Goal: Information Seeking & Learning: Learn about a topic

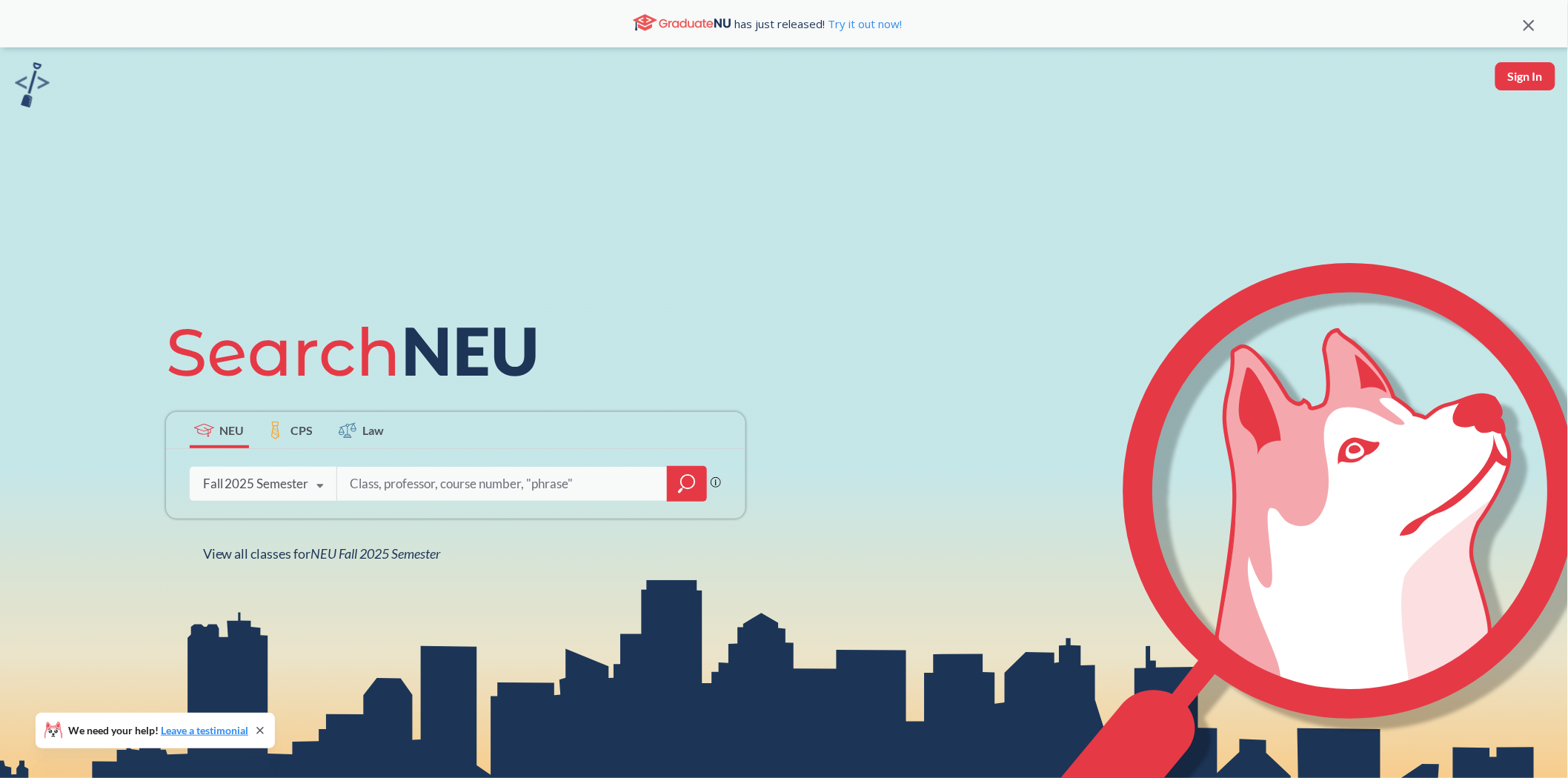
click at [376, 486] on input "search" at bounding box center [502, 484] width 308 height 31
type input "database"
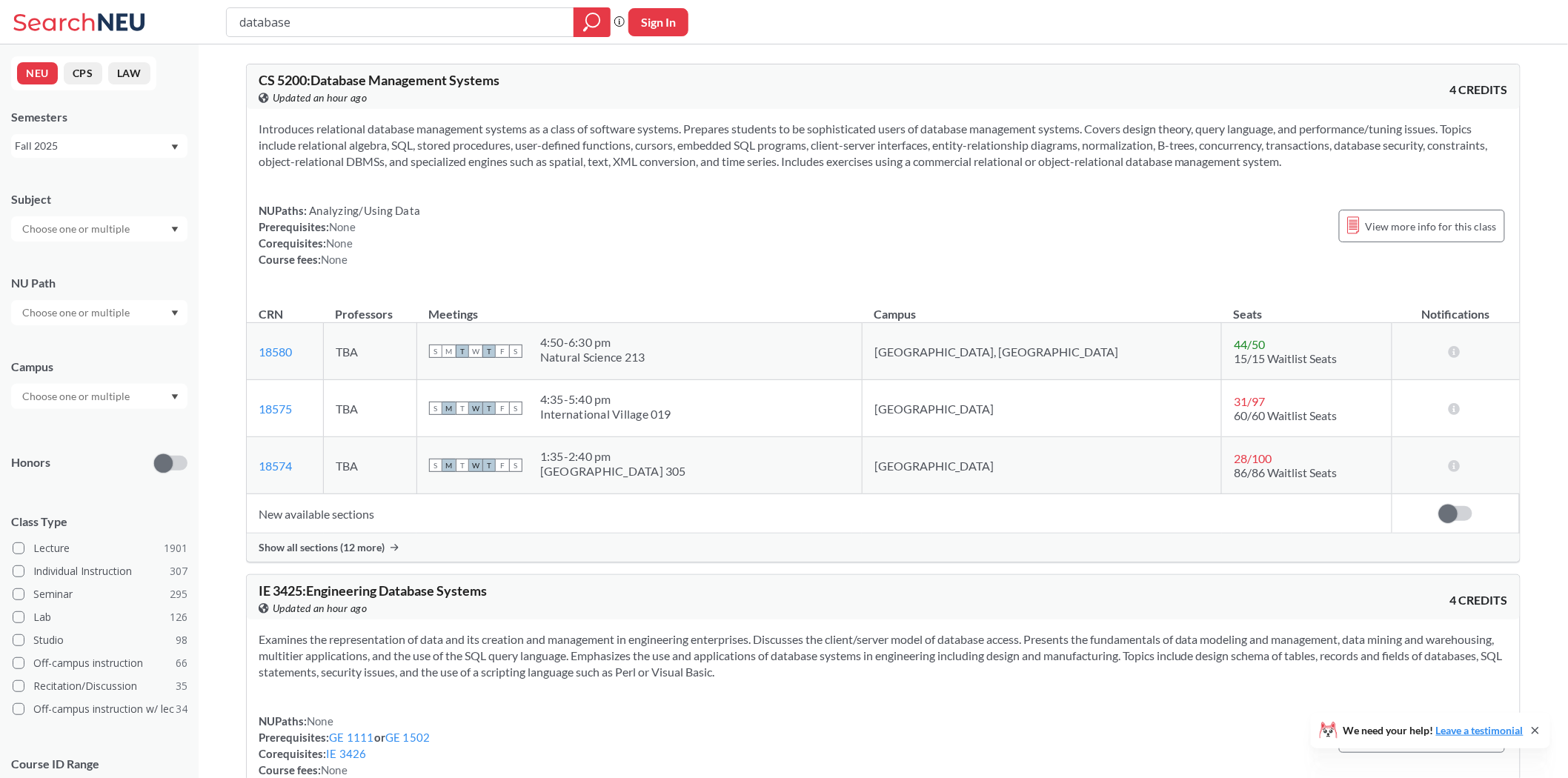
click at [107, 397] on input "text" at bounding box center [77, 397] width 125 height 18
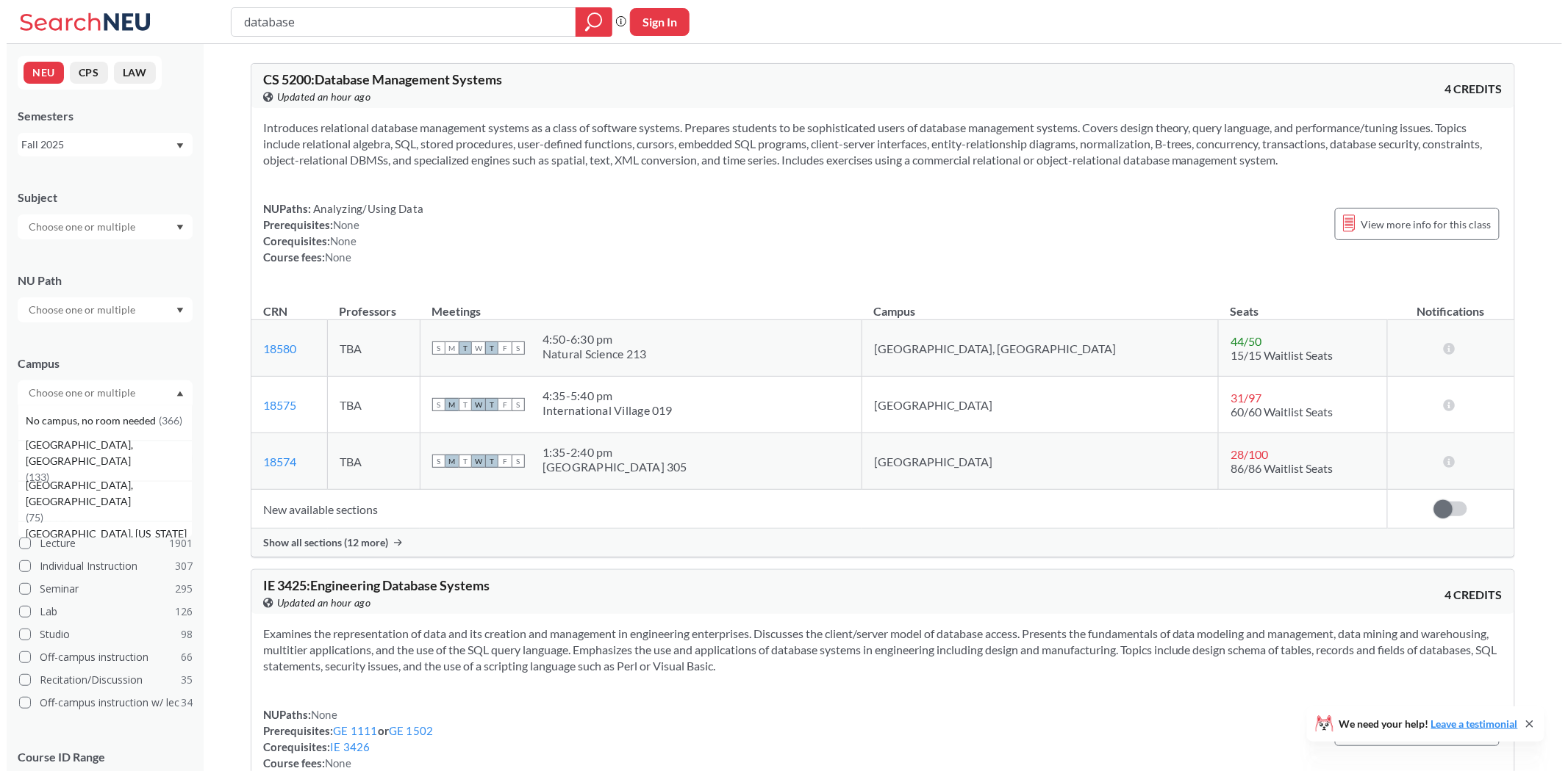
scroll to position [163, 0]
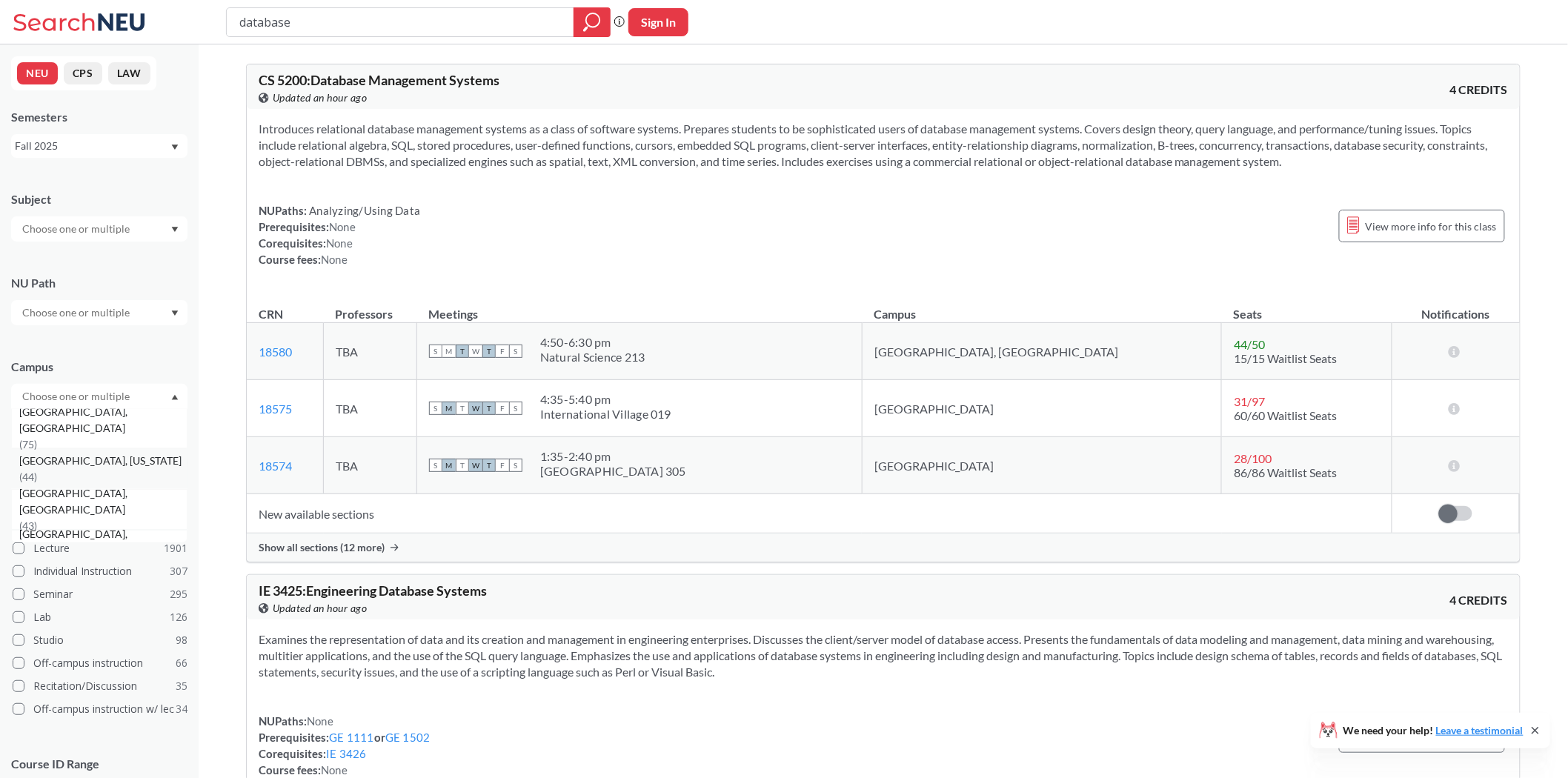
click at [37, 471] on span "( 44 )" at bounding box center [28, 477] width 18 height 12
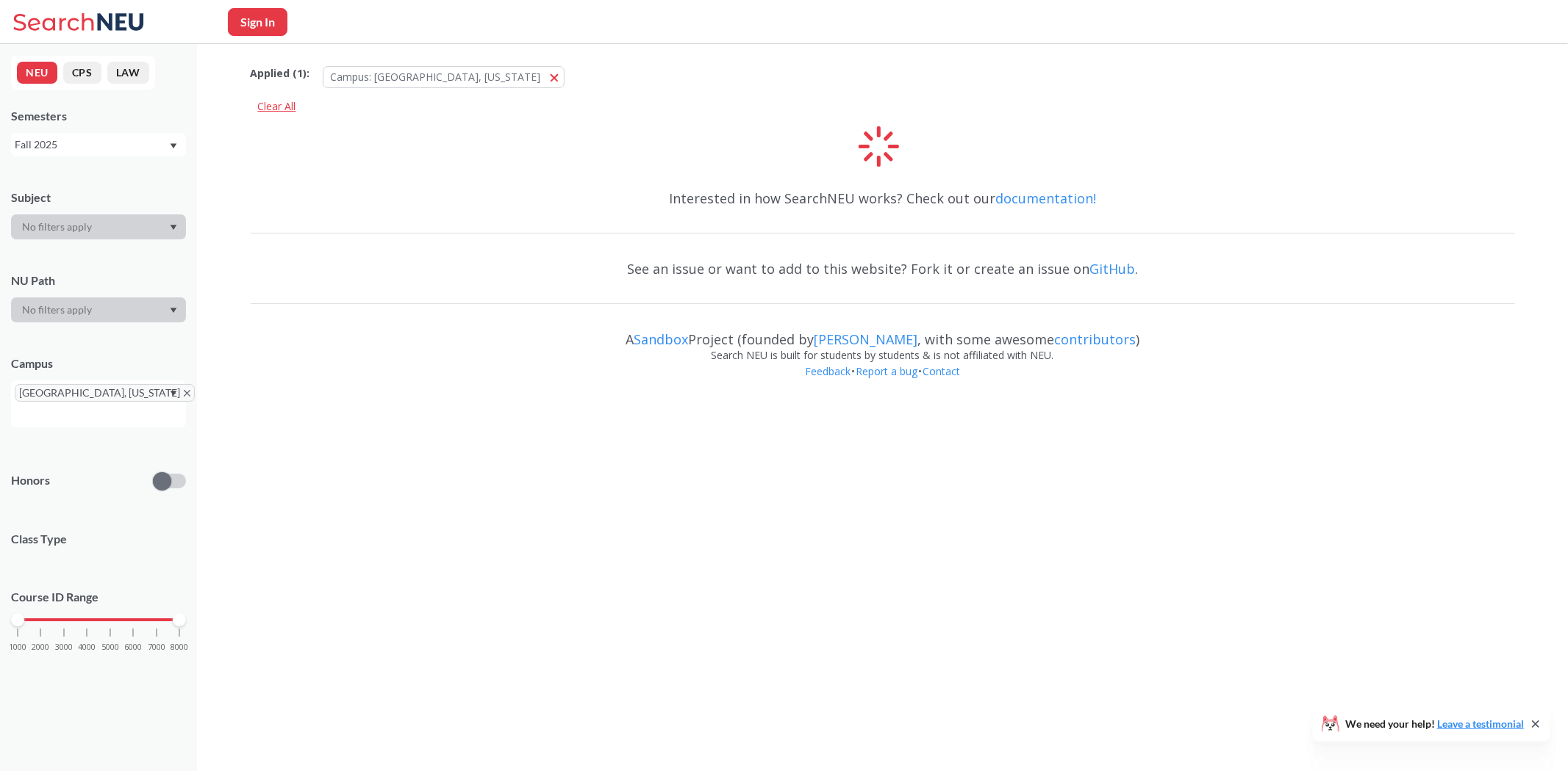
click at [267, 101] on div "Clear All" at bounding box center [276, 106] width 53 height 22
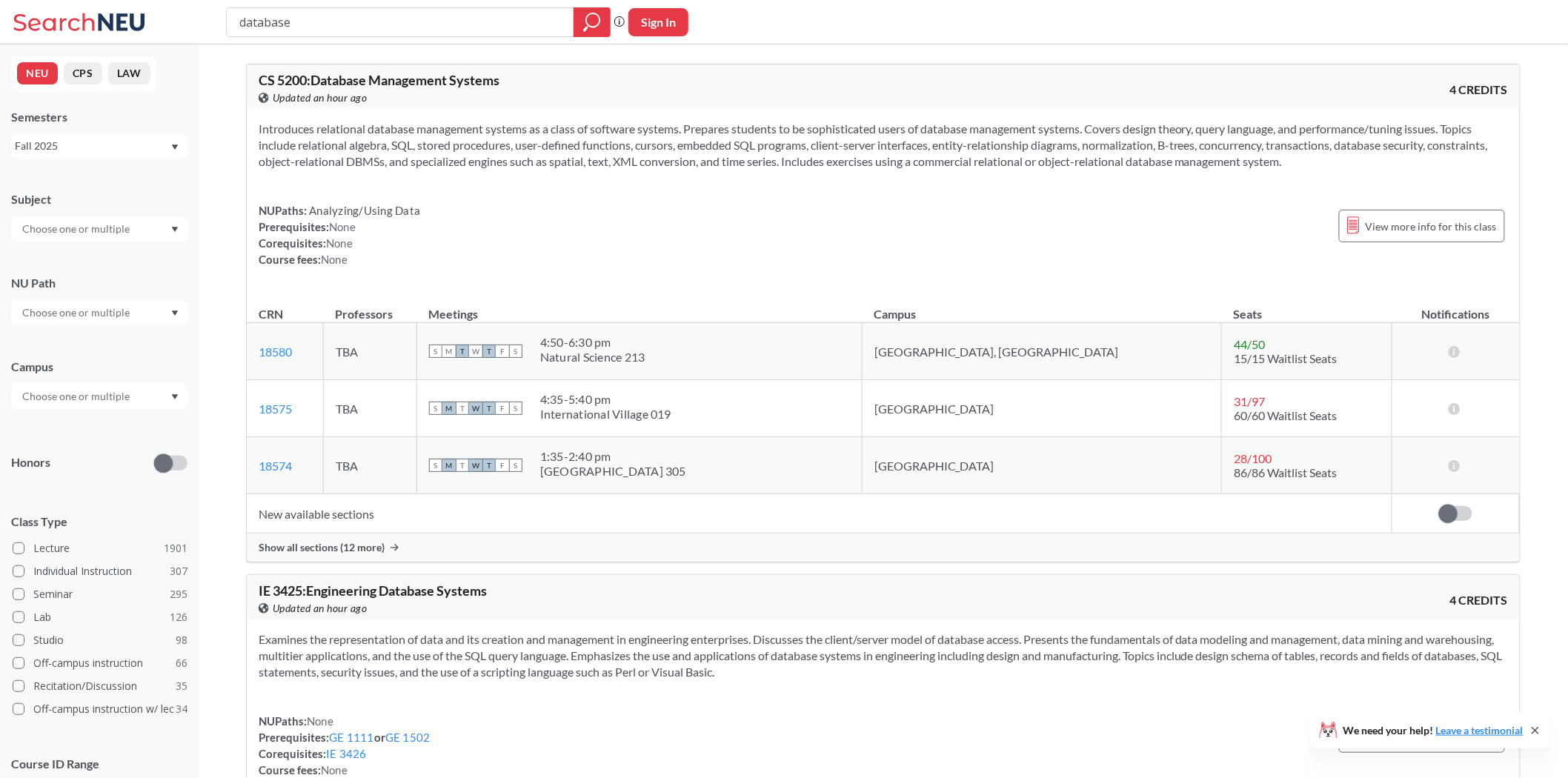
click at [326, 539] on div "Show all sections (12 more)" at bounding box center [883, 548] width 1274 height 28
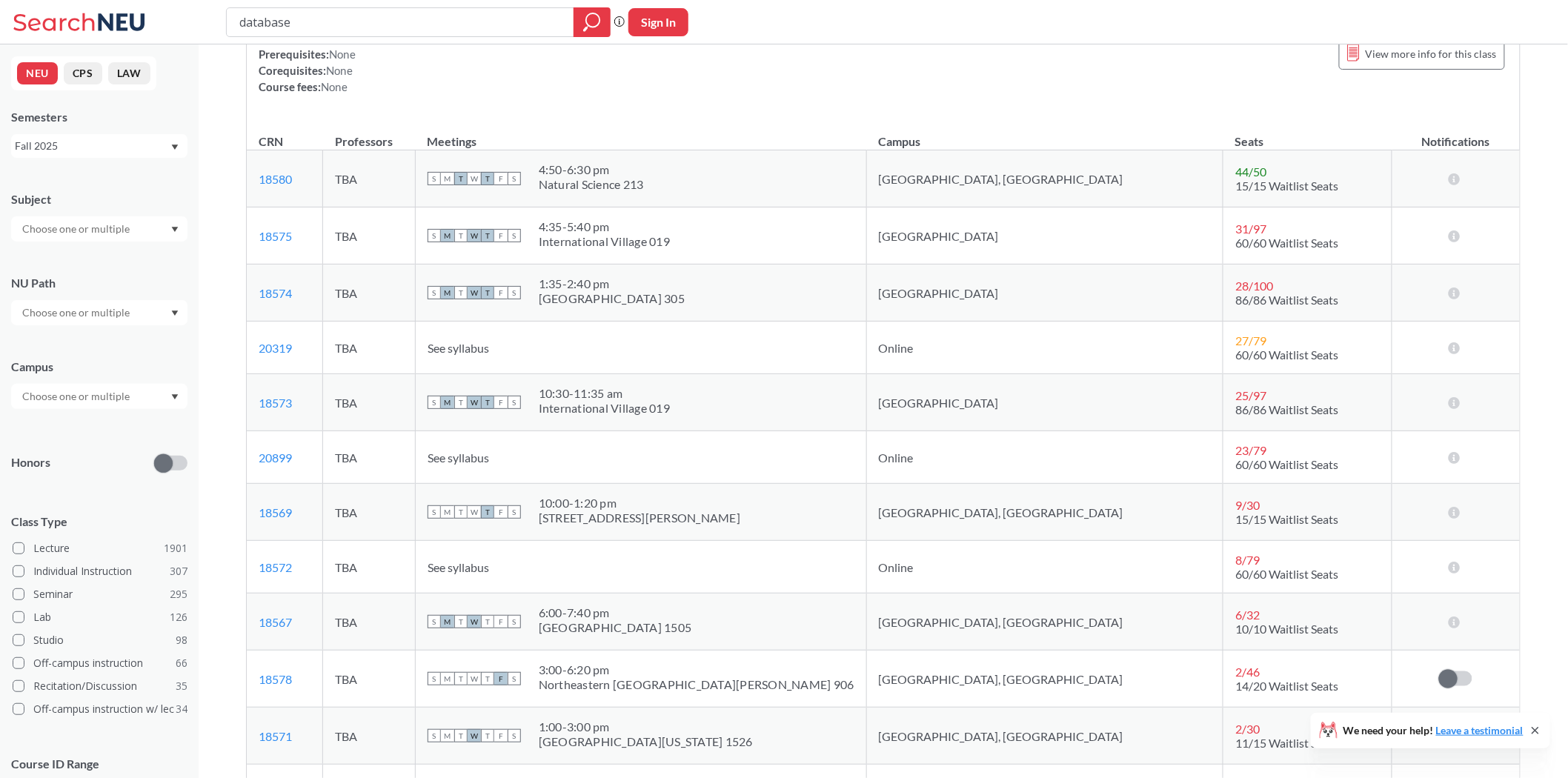
scroll to position [823, 0]
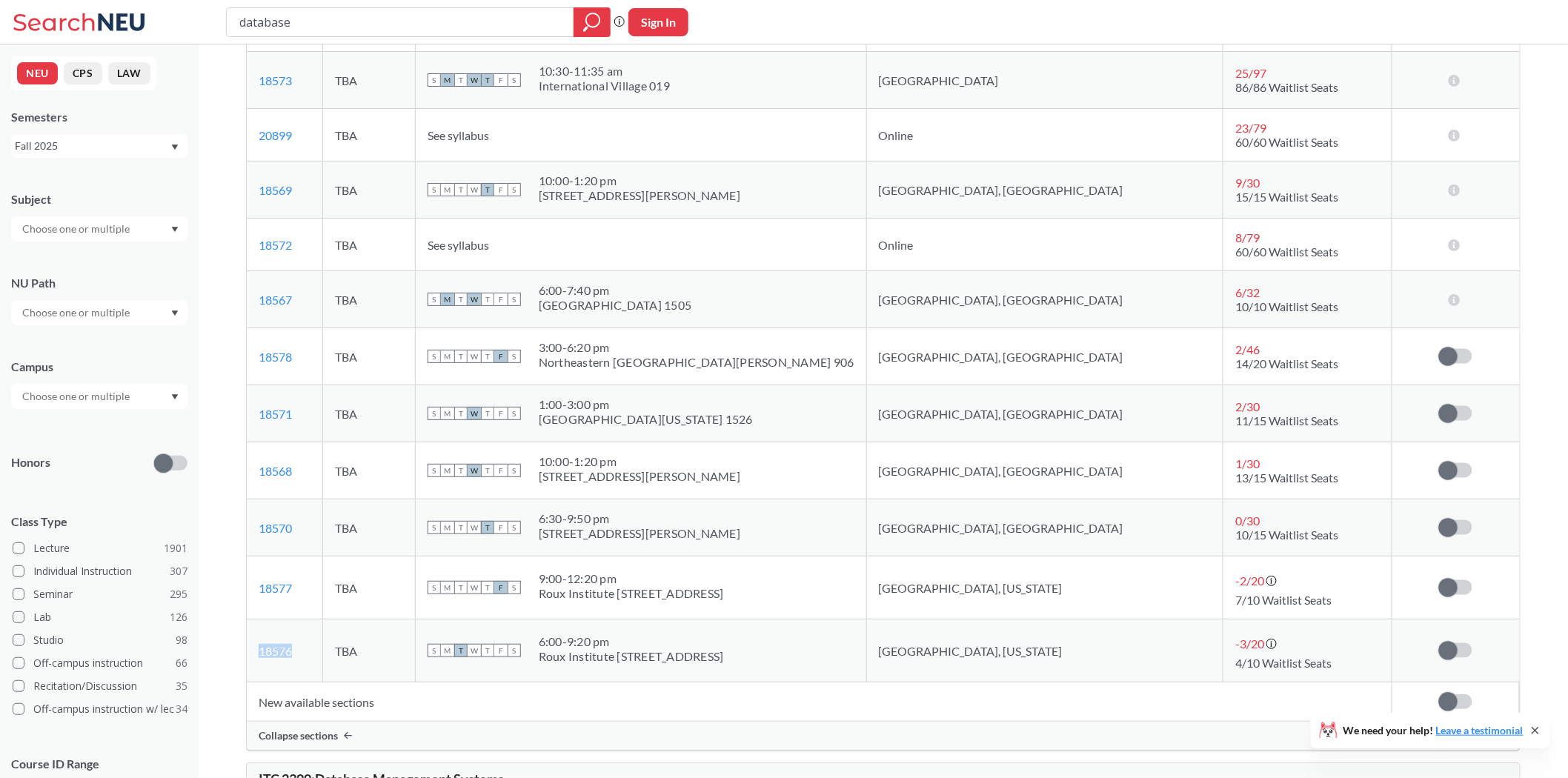
drag, startPoint x: 304, startPoint y: 653, endPoint x: 252, endPoint y: 653, distance: 52.0
click at [252, 653] on td "18576 View this section on Banner." at bounding box center [285, 651] width 77 height 63
copy link "18576"
